Goal: Obtain resource: Obtain resource

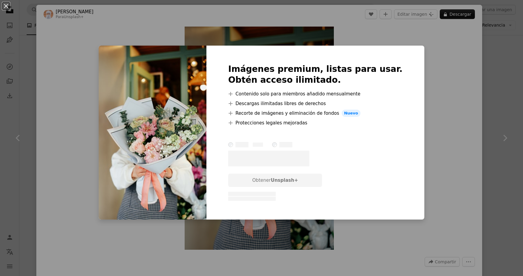
scroll to position [13, 0]
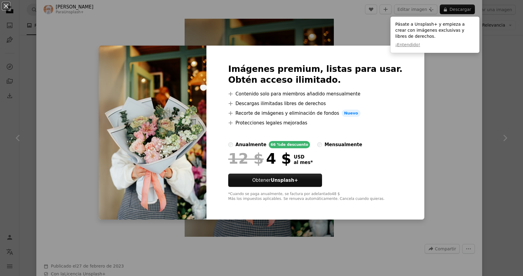
click at [410, 81] on div "Imágenes premium, listas para usar. Obtén acceso ilimitado. A plus sign Conteni…" at bounding box center [315, 133] width 218 height 174
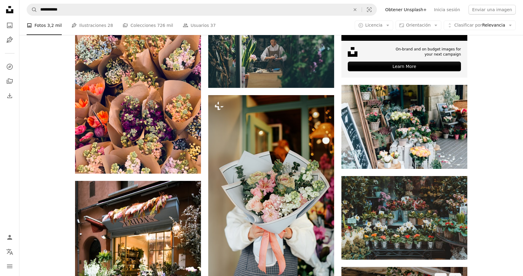
scroll to position [239, 0]
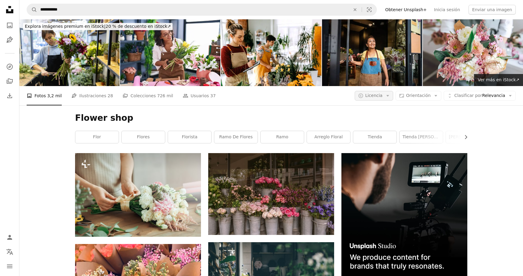
click at [390, 93] on icon "Arrow down" at bounding box center [387, 95] width 5 height 5
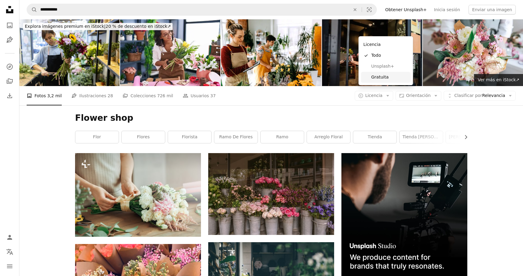
click at [391, 76] on span "Gratuita" at bounding box center [389, 77] width 37 height 6
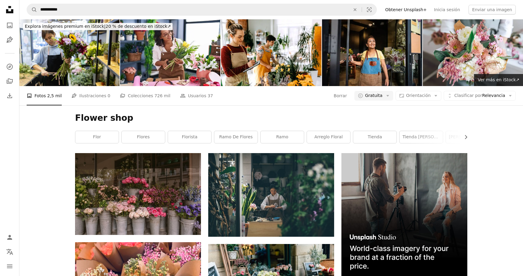
click at [337, 113] on h1 "Flower shop" at bounding box center [271, 118] width 392 height 11
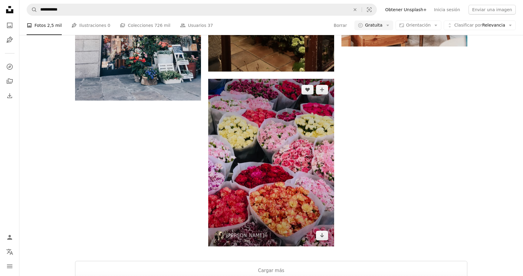
scroll to position [1056, 0]
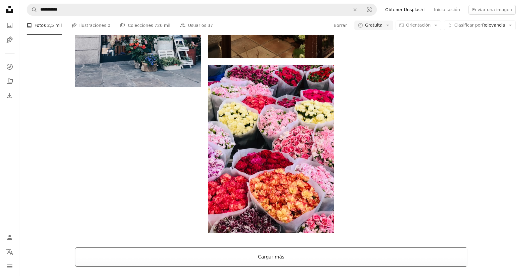
click at [322, 248] on button "Cargar más" at bounding box center [271, 257] width 392 height 19
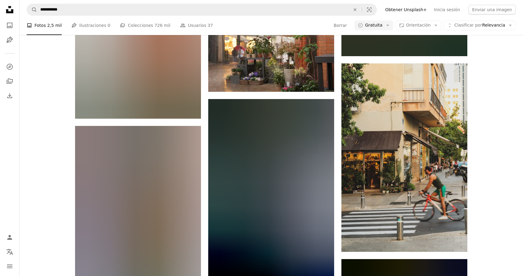
scroll to position [10216, 0]
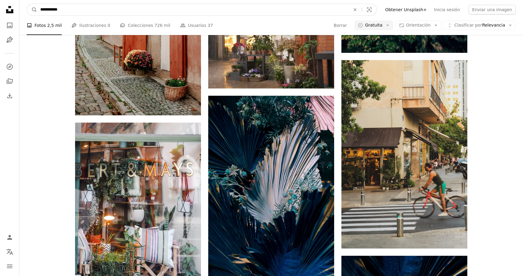
click at [75, 14] on input "**********" at bounding box center [192, 9] width 311 height 11
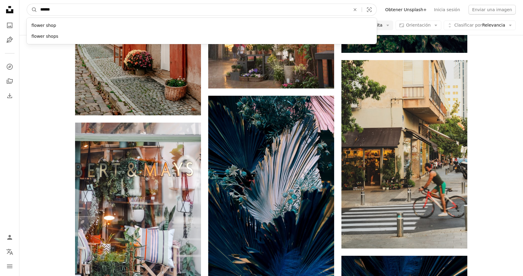
type input "*******"
click button "A magnifying glass" at bounding box center [32, 9] width 10 height 11
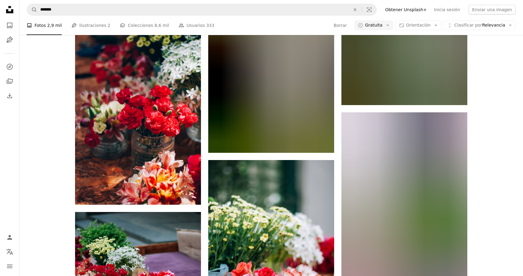
scroll to position [8734, 0]
